Goal: Information Seeking & Learning: Check status

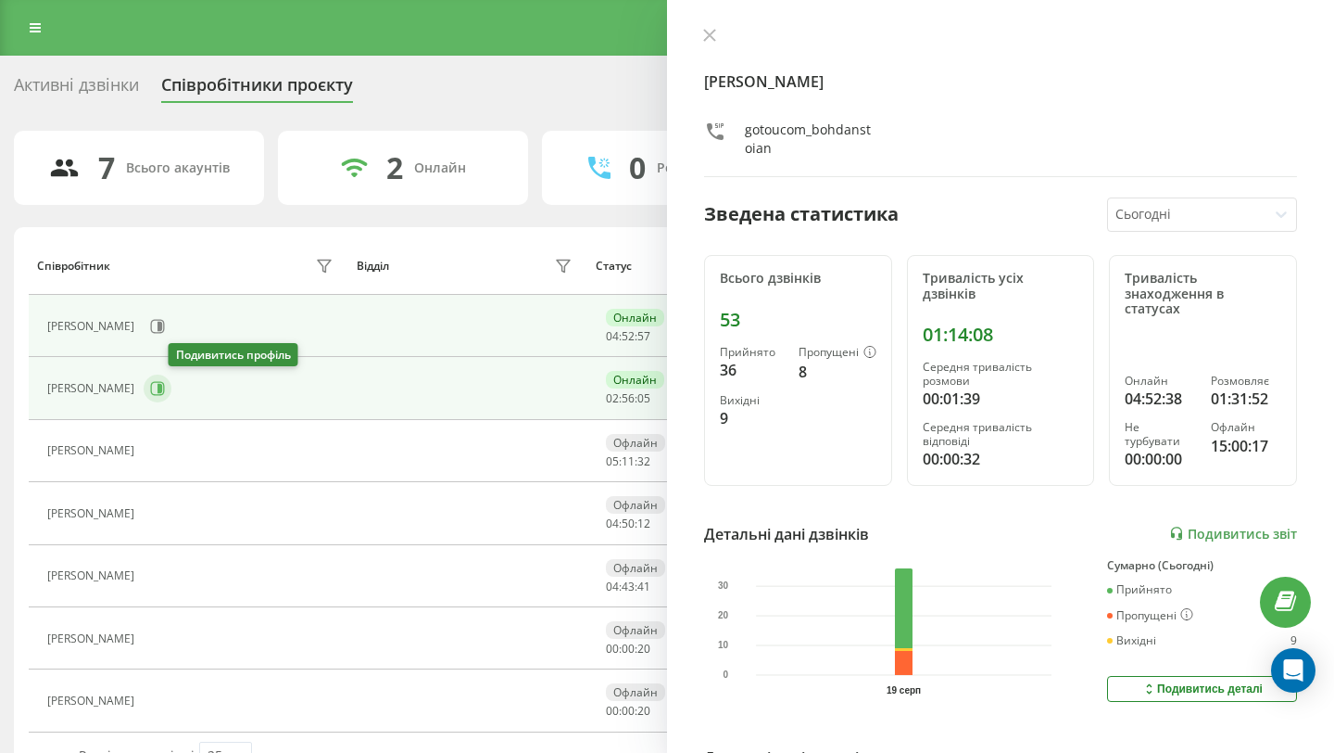
click at [165, 386] on icon at bounding box center [157, 388] width 15 height 15
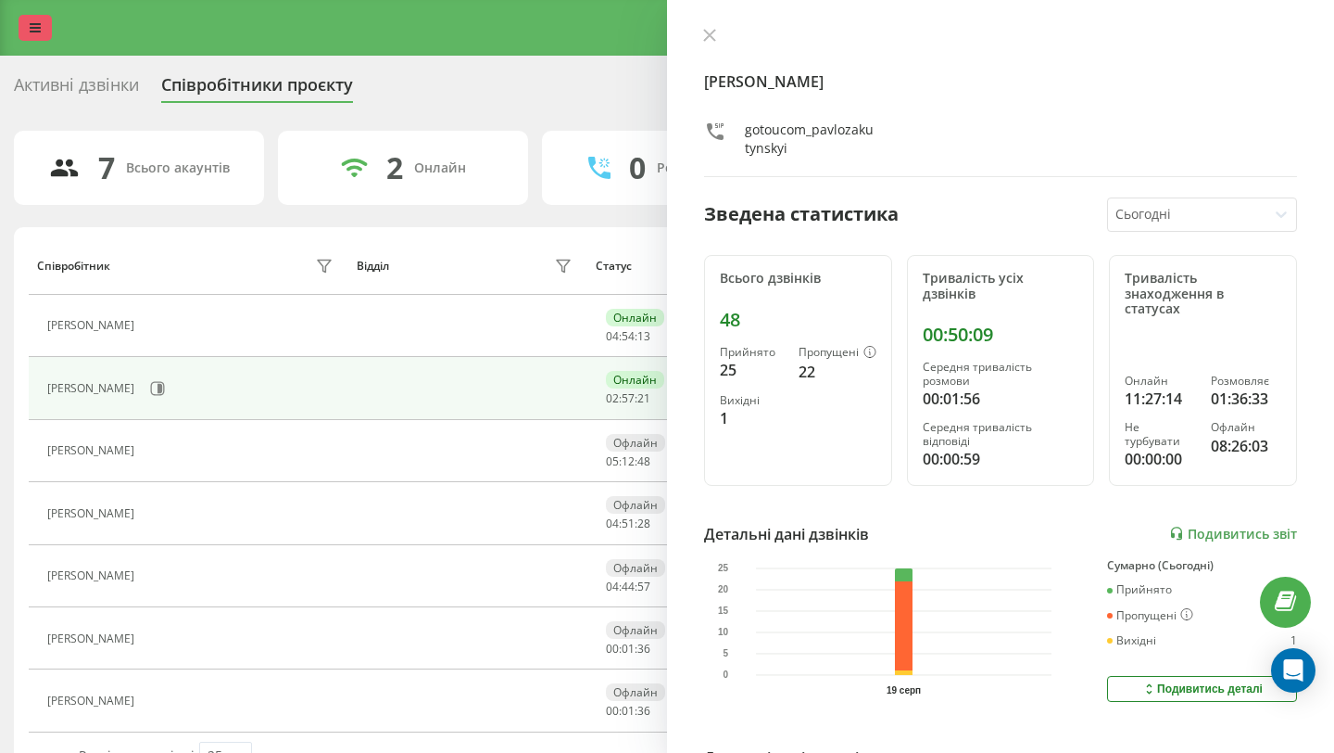
click at [25, 25] on link at bounding box center [35, 28] width 33 height 26
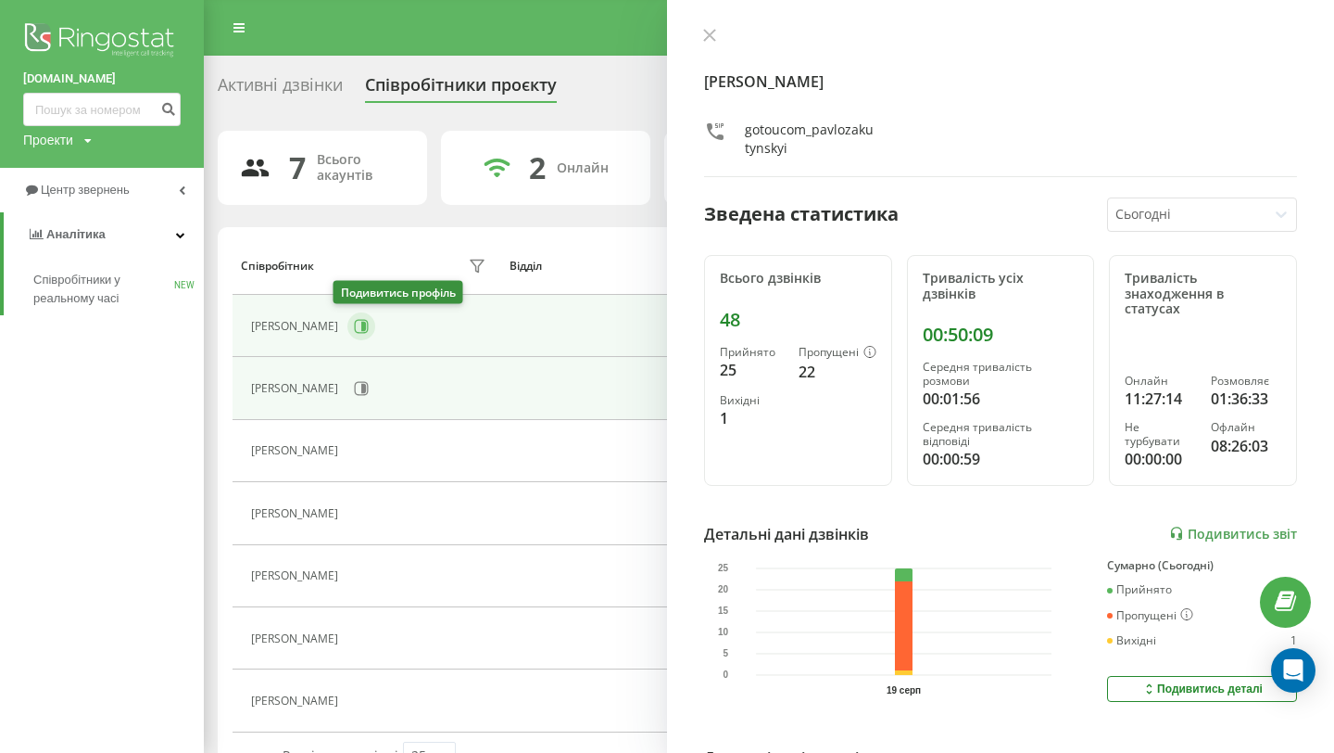
click at [354, 324] on icon at bounding box center [361, 326] width 15 height 15
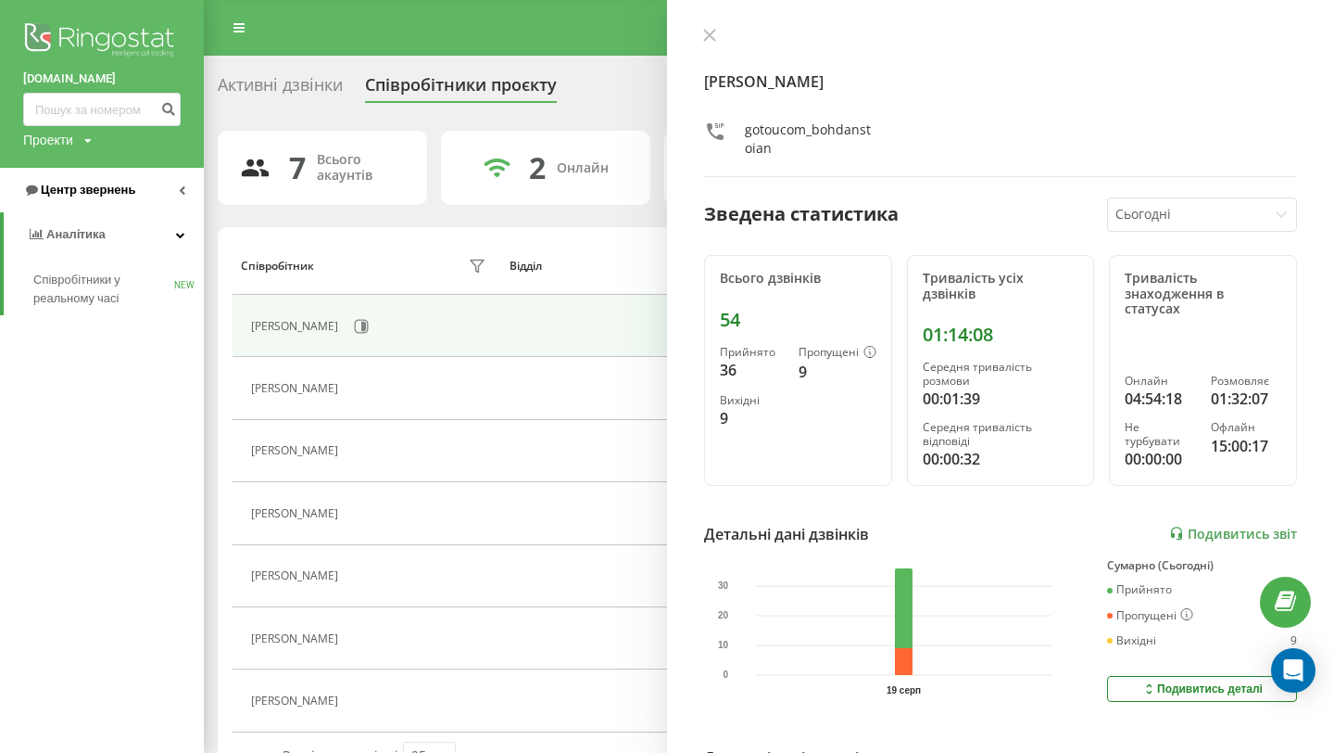
click at [96, 189] on span "Центр звернень" at bounding box center [88, 190] width 95 height 14
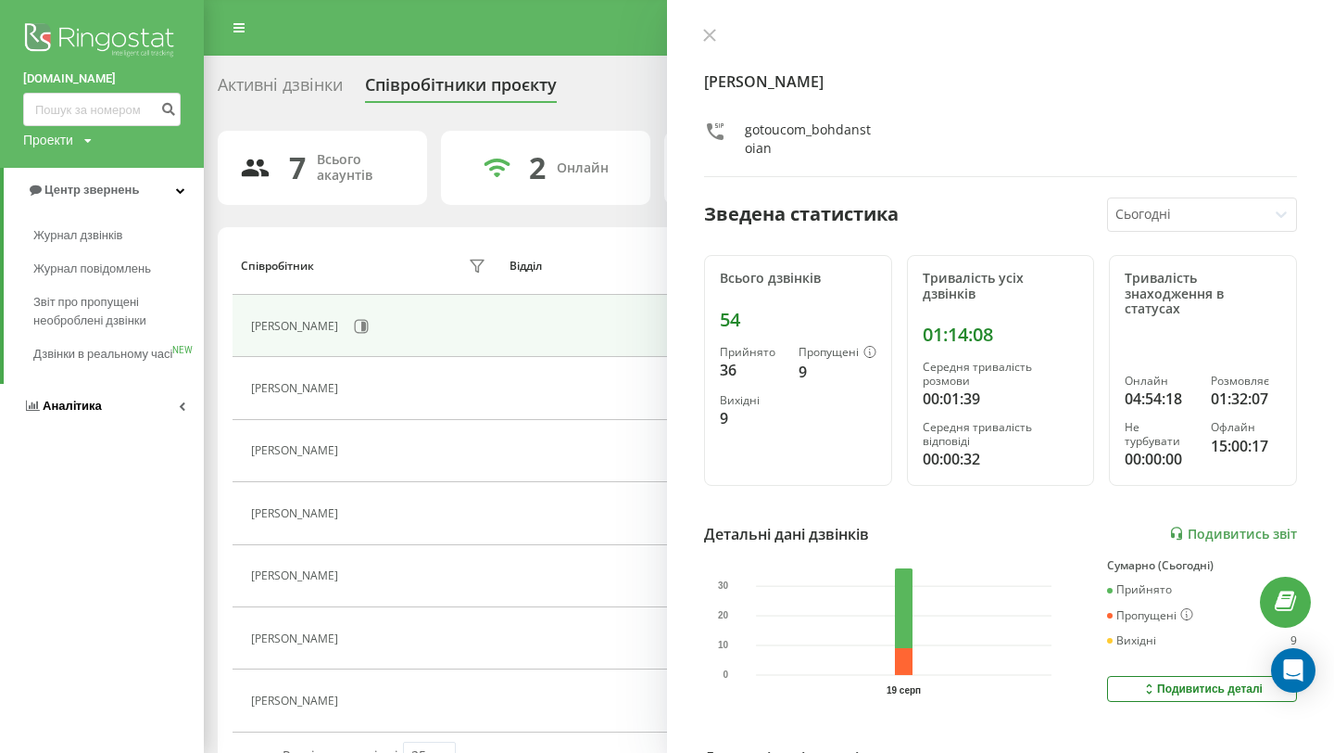
click at [65, 428] on link "Аналiтика" at bounding box center [102, 406] width 204 height 44
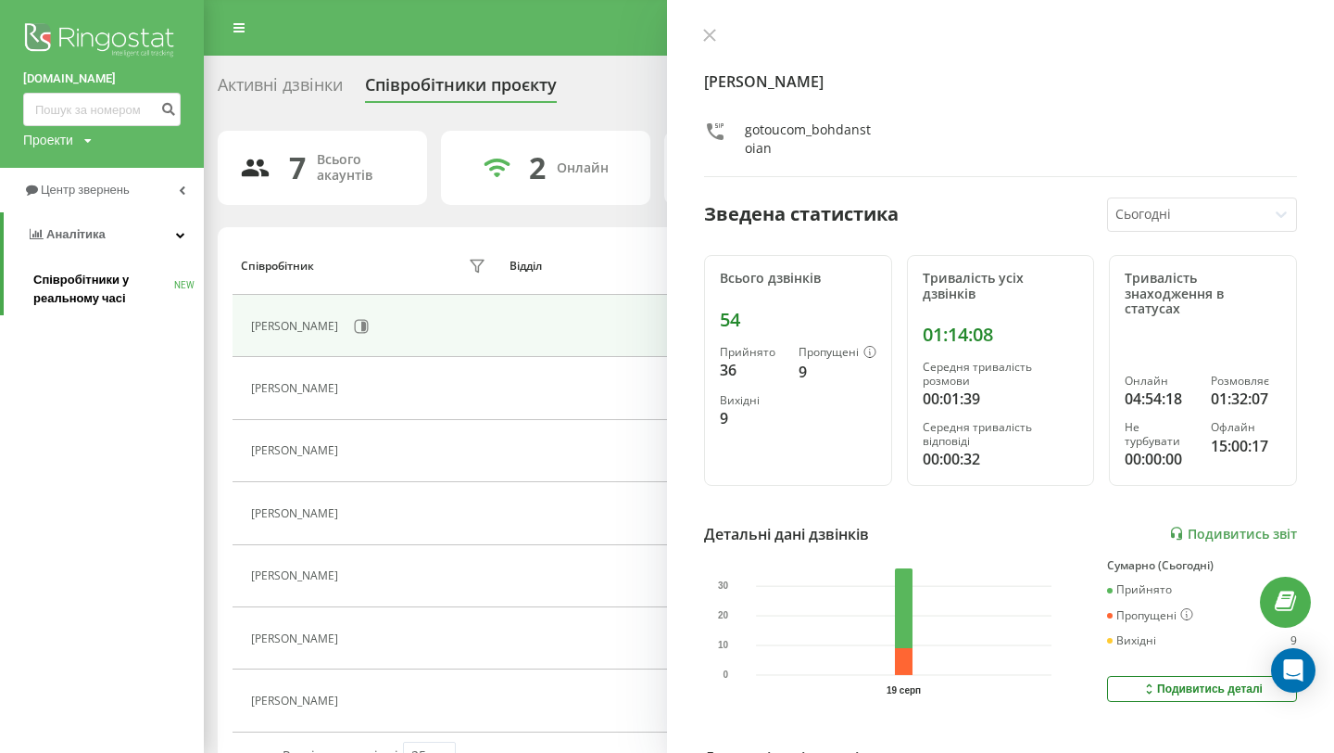
click at [117, 283] on span "Співробітники у реальному часі" at bounding box center [103, 289] width 141 height 37
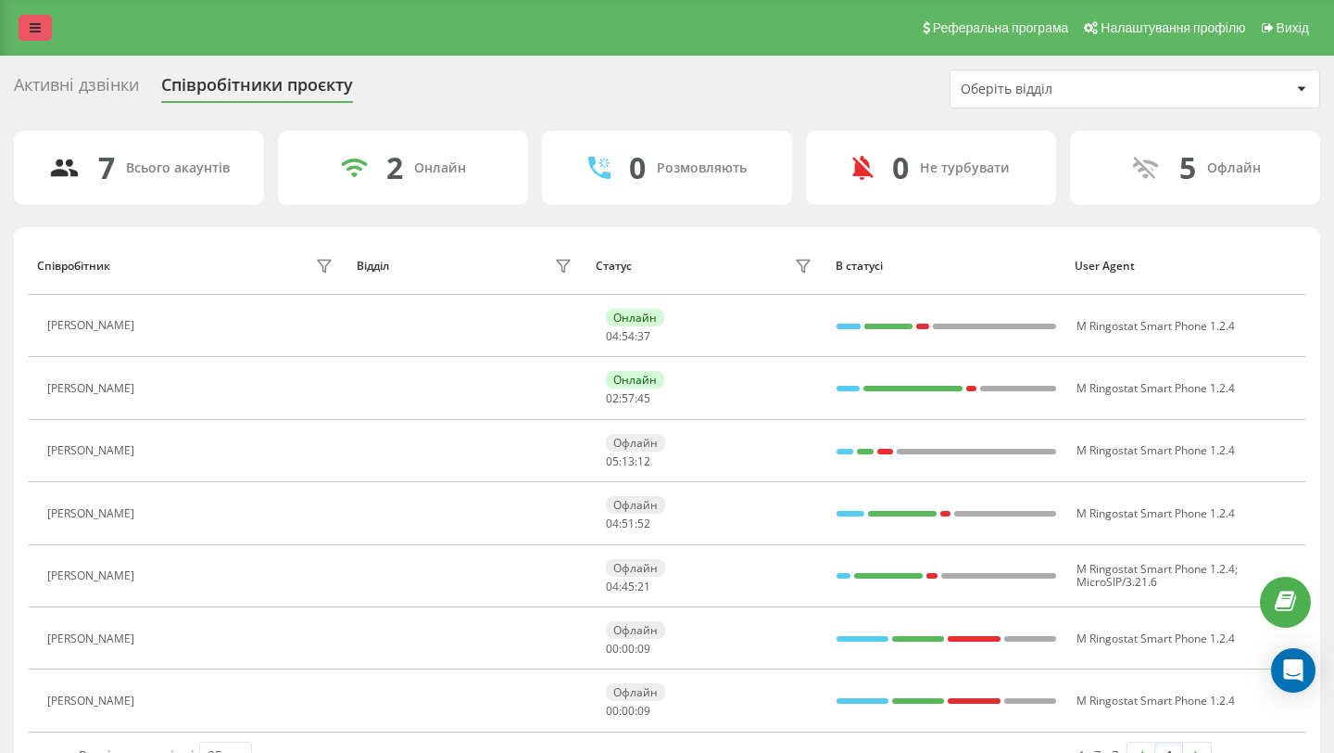
click at [41, 26] on link at bounding box center [35, 28] width 33 height 26
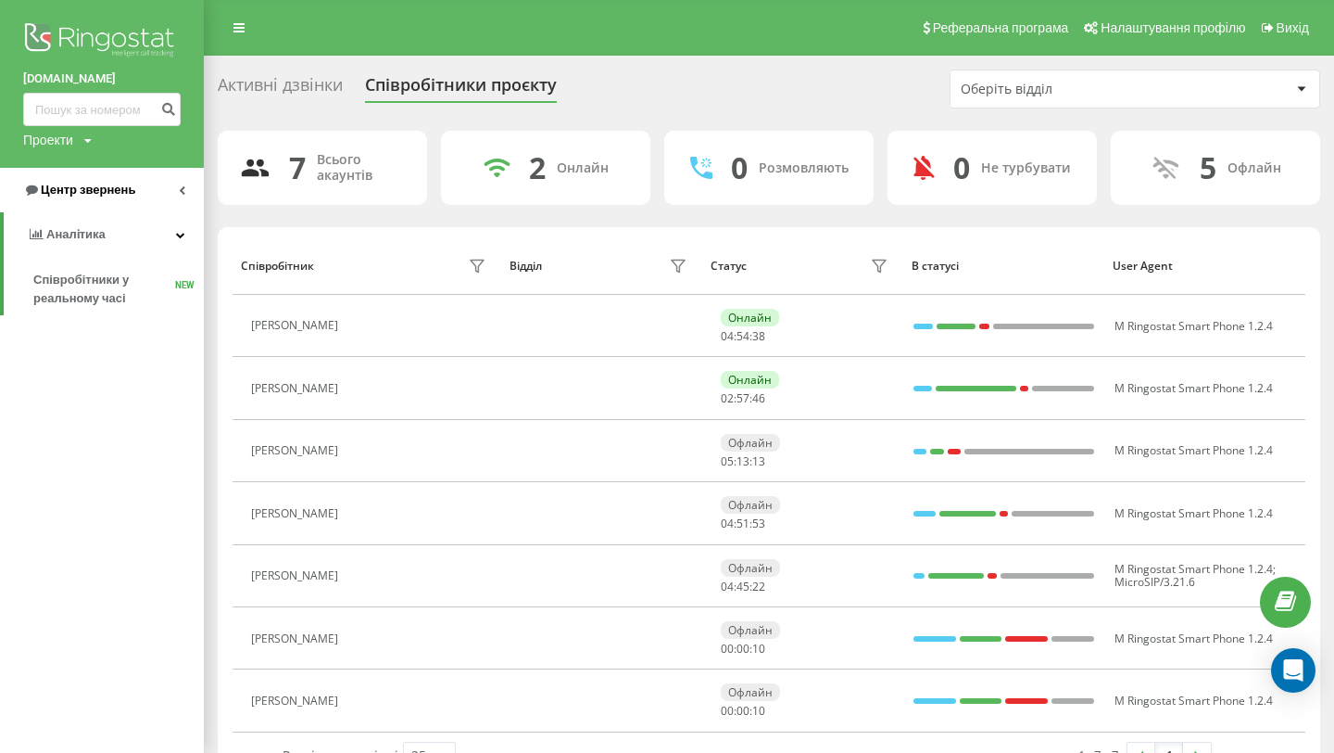
click at [136, 196] on link "Центр звернень" at bounding box center [102, 190] width 204 height 44
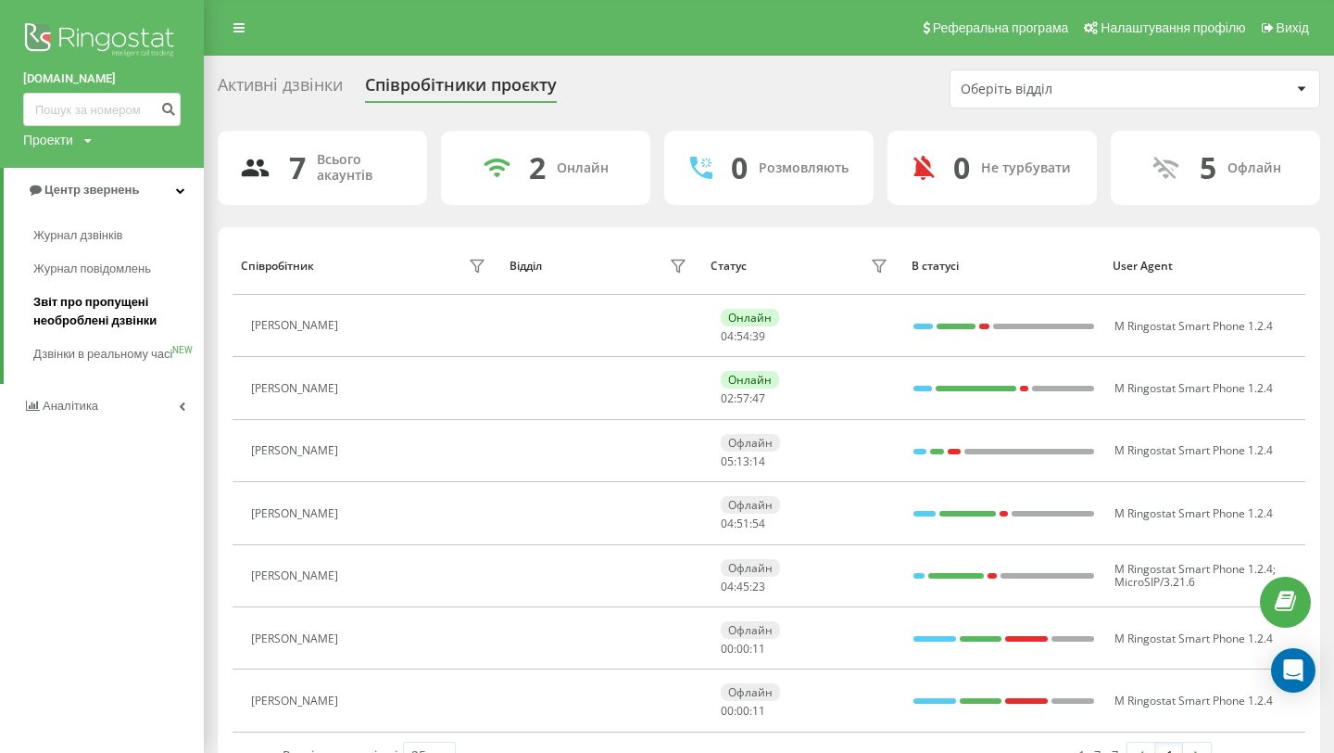
click at [118, 305] on span "Звіт про пропущені необроблені дзвінки" at bounding box center [113, 311] width 161 height 37
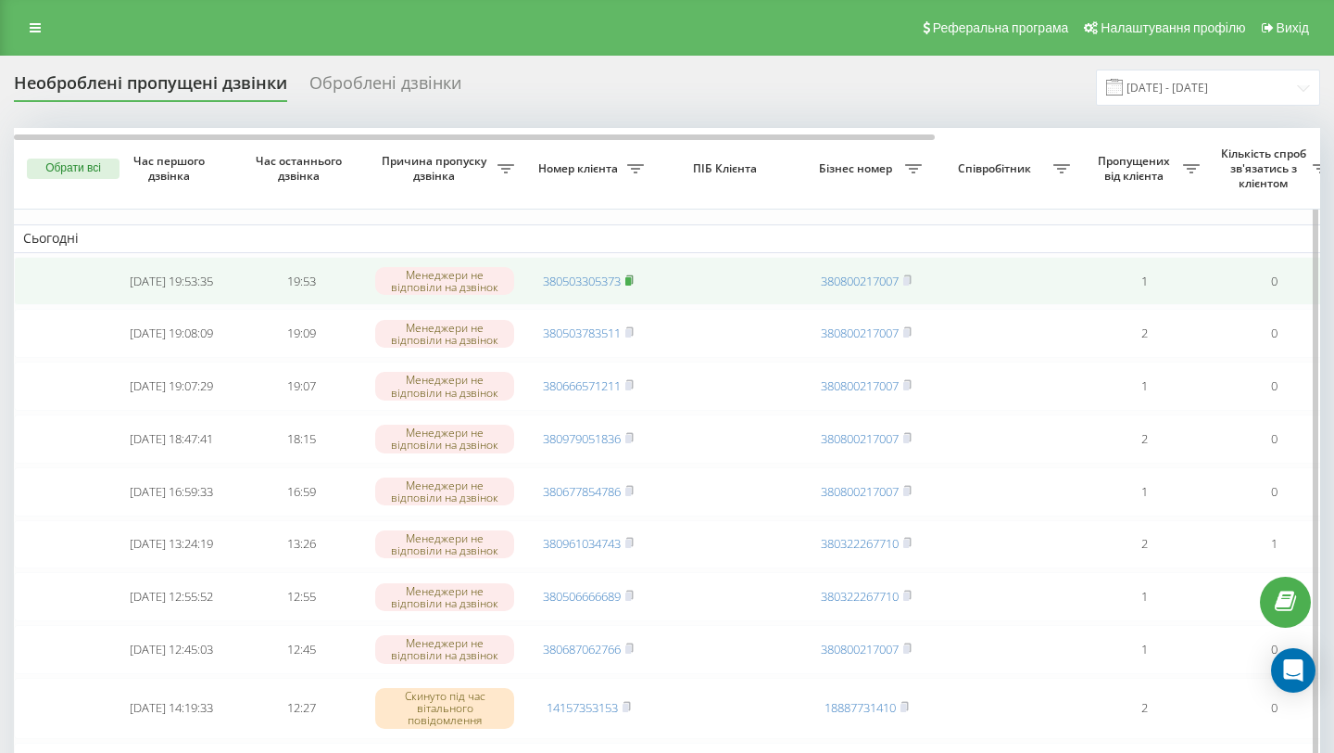
click at [631, 278] on rect at bounding box center [629, 281] width 6 height 8
